Goal: Information Seeking & Learning: Stay updated

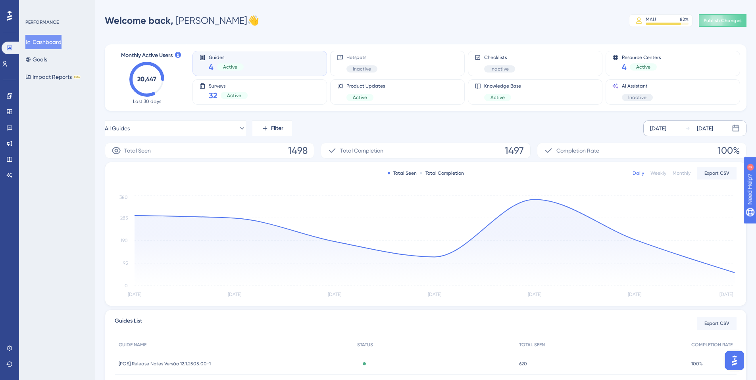
click at [697, 130] on div "[DATE]" at bounding box center [705, 129] width 16 height 10
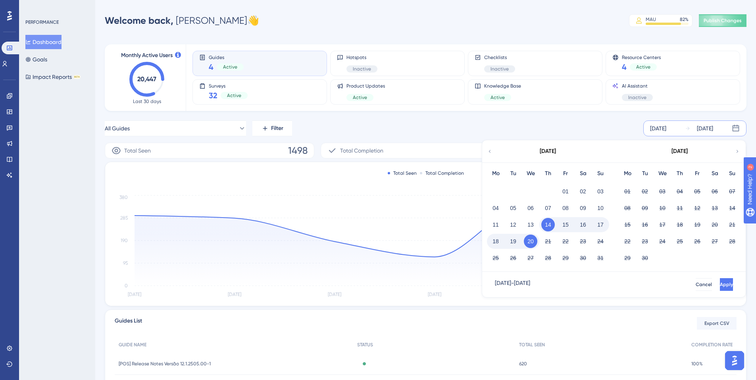
click at [488, 152] on icon at bounding box center [490, 151] width 6 height 7
click at [644, 186] on button "01" at bounding box center [644, 191] width 13 height 13
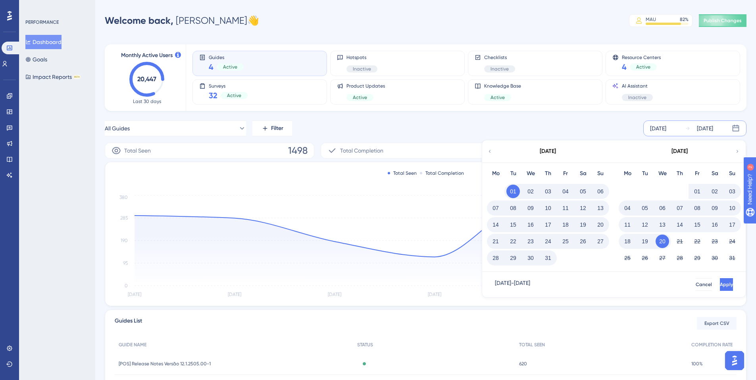
click at [549, 257] on button "31" at bounding box center [547, 258] width 13 height 13
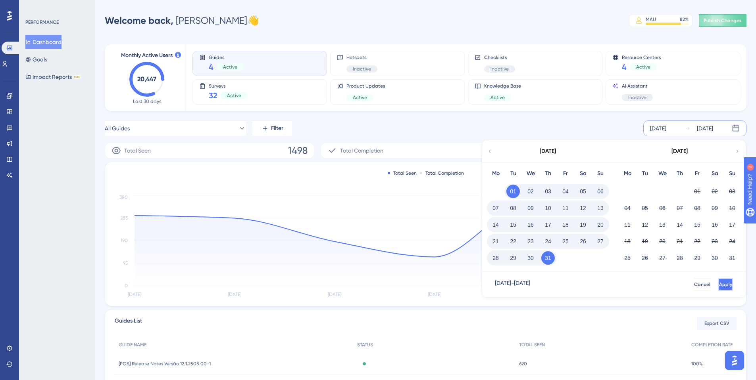
click at [721, 286] on button "Apply" at bounding box center [725, 285] width 15 height 13
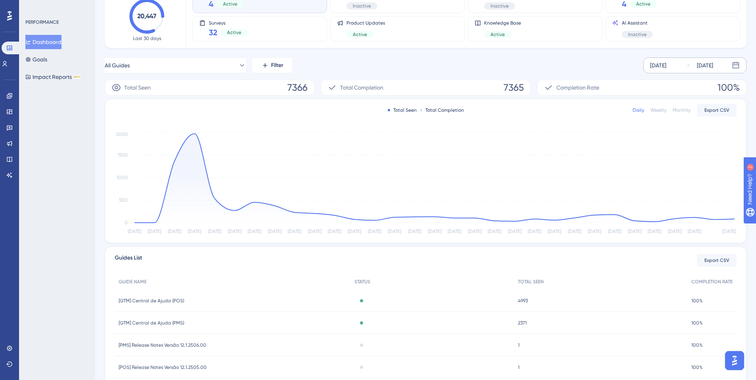
scroll to position [103, 0]
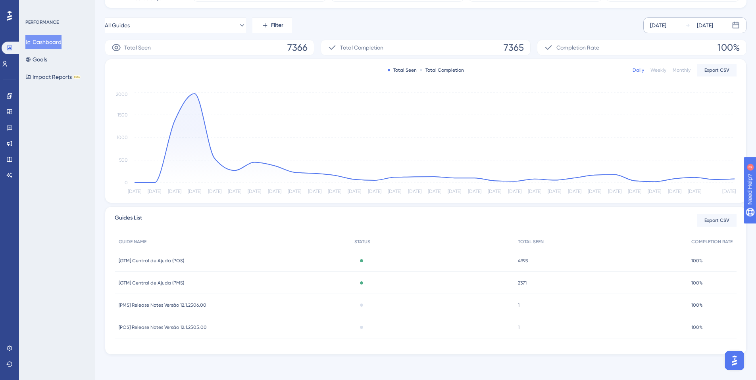
click at [181, 305] on span "[PMS] Release Notes Versão 12.1.2506.00" at bounding box center [163, 305] width 88 height 6
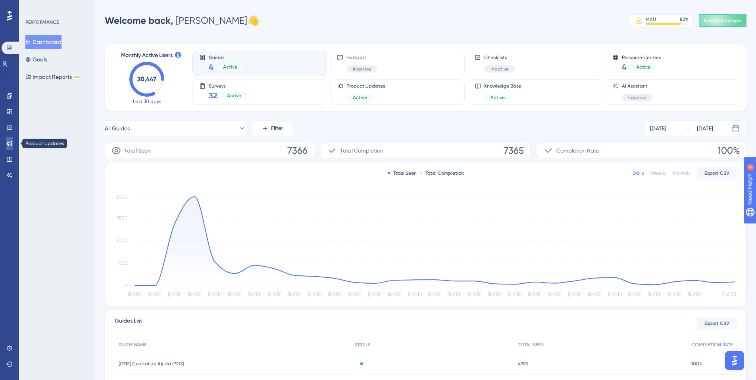
click at [10, 141] on icon at bounding box center [9, 143] width 6 height 6
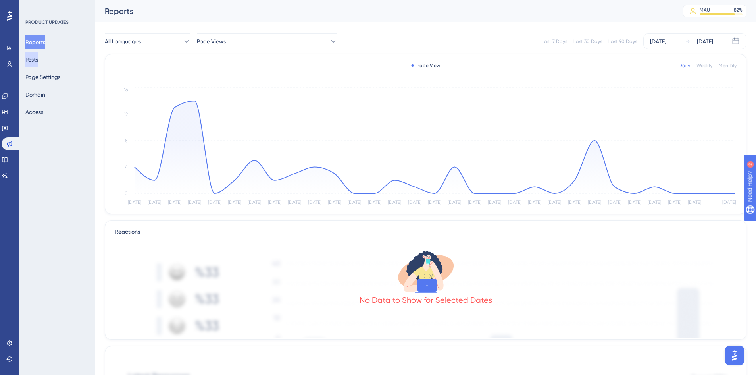
click at [38, 61] on button "Posts" at bounding box center [31, 59] width 13 height 14
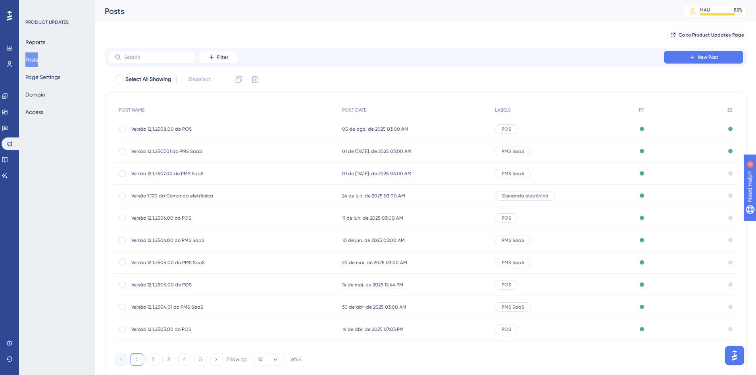
click at [219, 173] on span "Versão 12.1.2507.00 do PMS SaaS" at bounding box center [194, 173] width 127 height 6
